Goal: Information Seeking & Learning: Learn about a topic

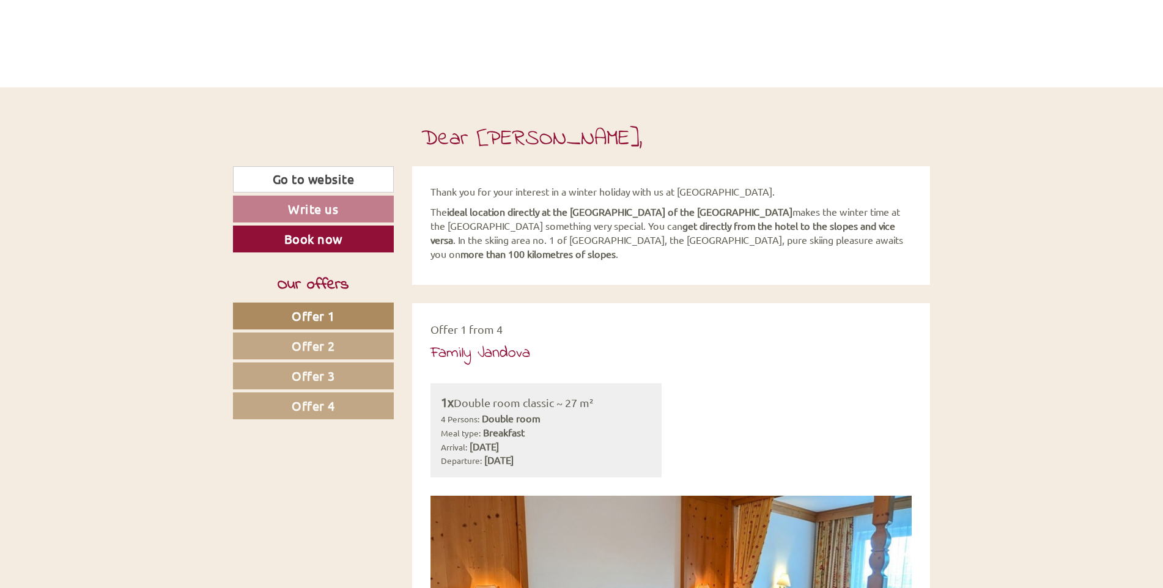
scroll to position [810, 0]
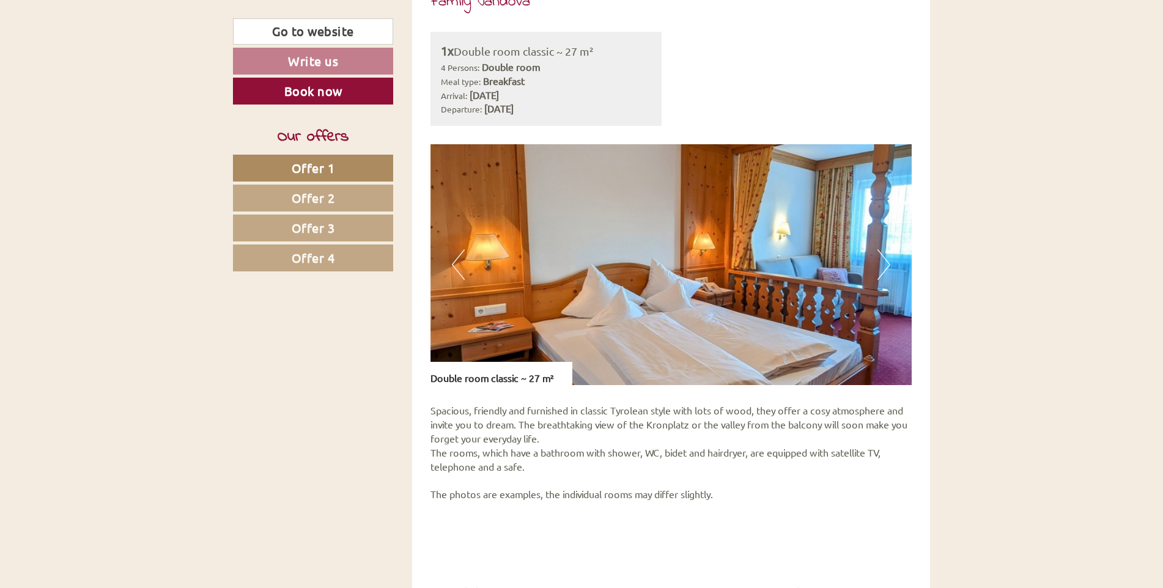
click at [315, 196] on span "Offer 2" at bounding box center [313, 197] width 43 height 15
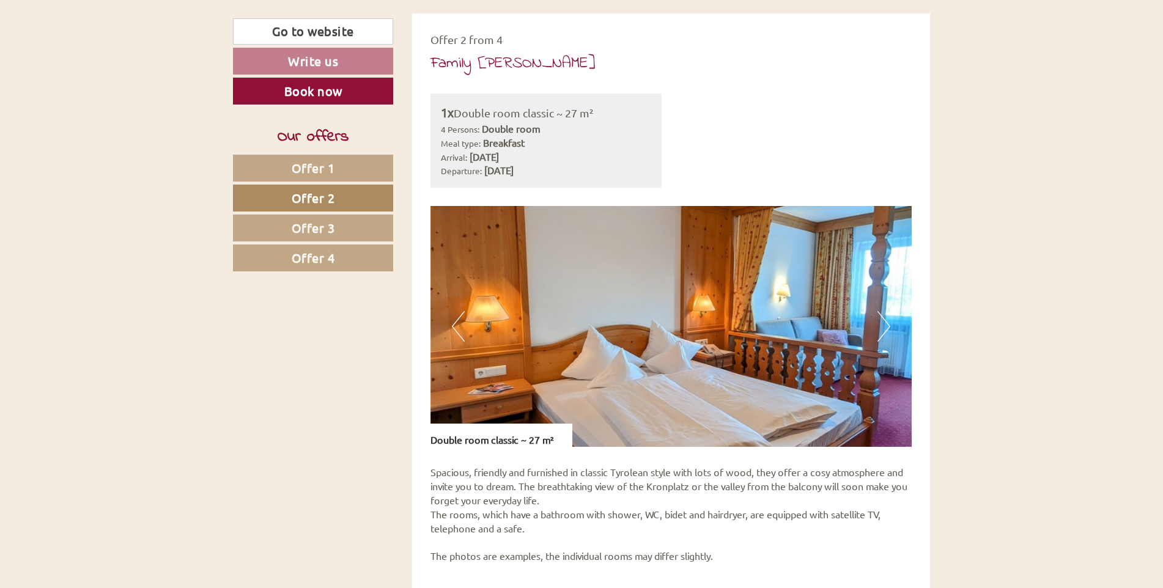
click at [309, 231] on span "Offer 3" at bounding box center [313, 227] width 43 height 15
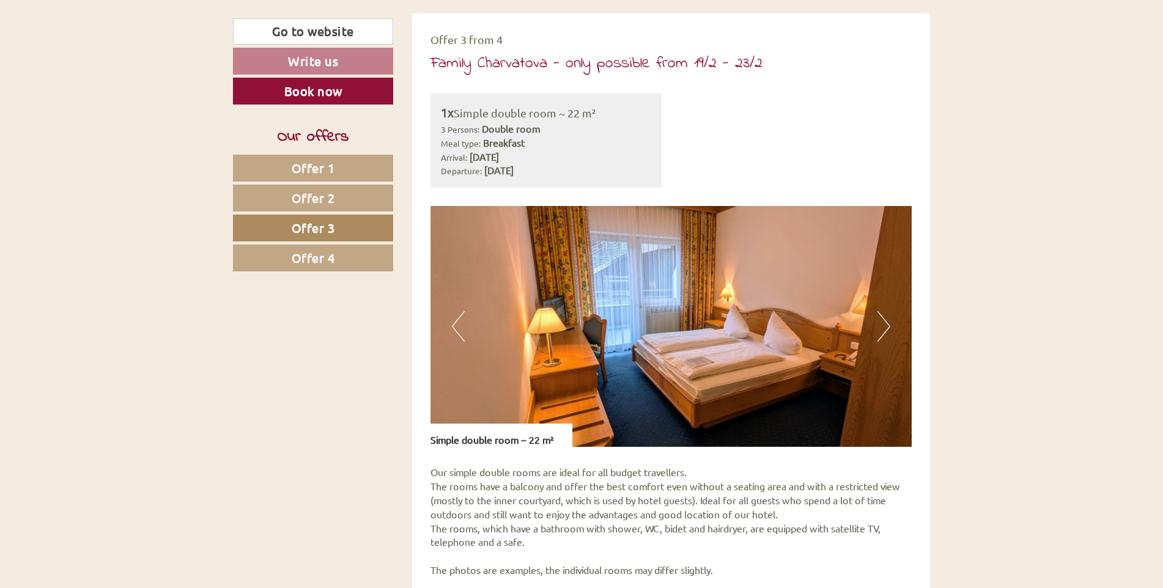
click at [309, 263] on span "Offer 4" at bounding box center [313, 257] width 43 height 15
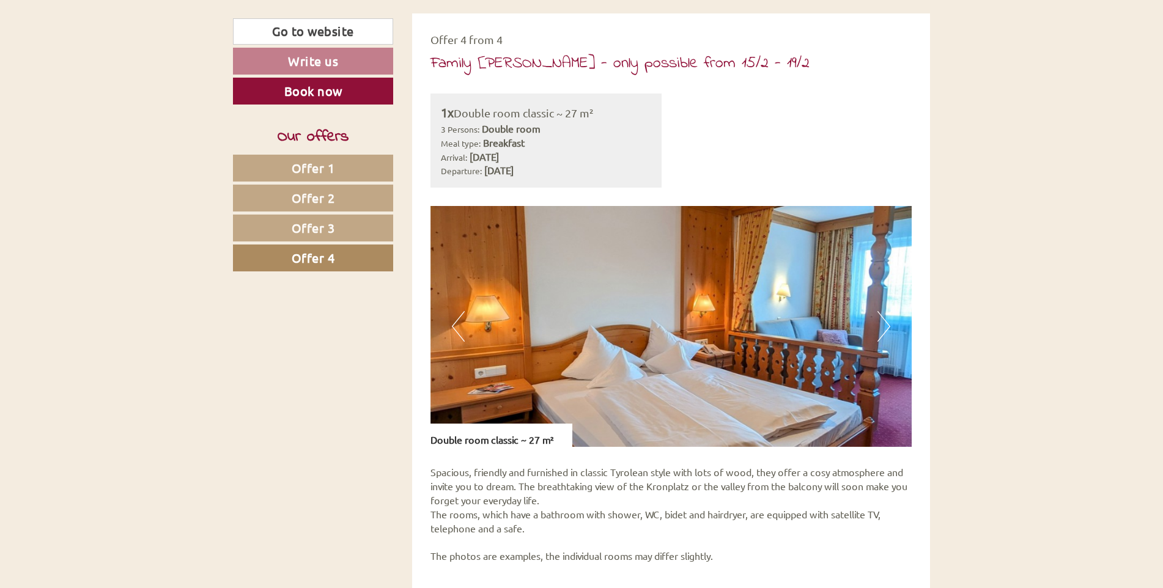
click at [320, 174] on span "Offer 1" at bounding box center [313, 167] width 43 height 15
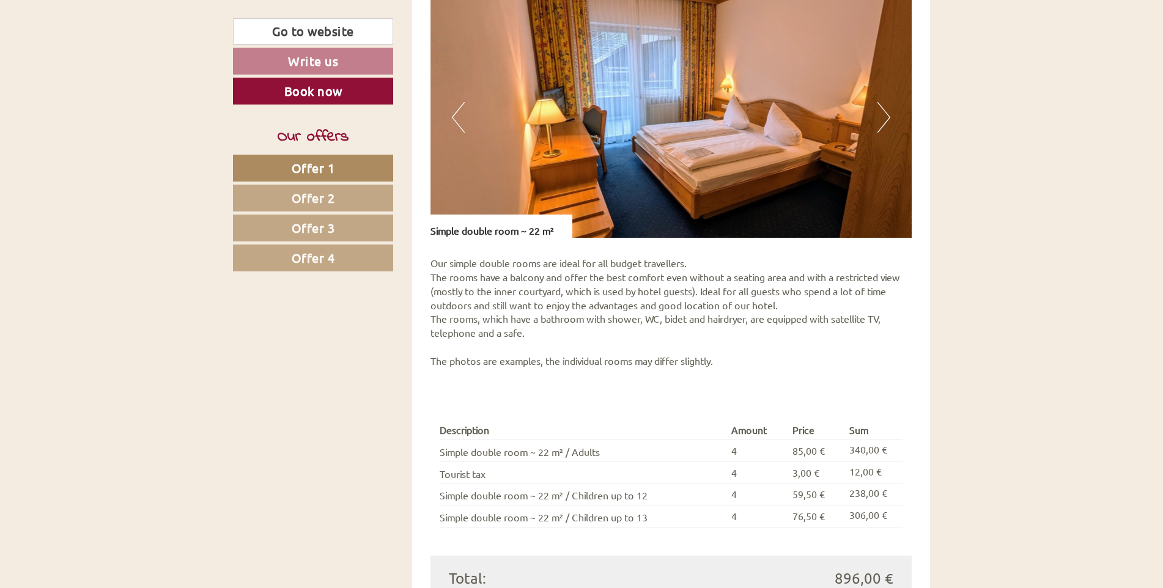
scroll to position [2981, 0]
